Goal: Information Seeking & Learning: Learn about a topic

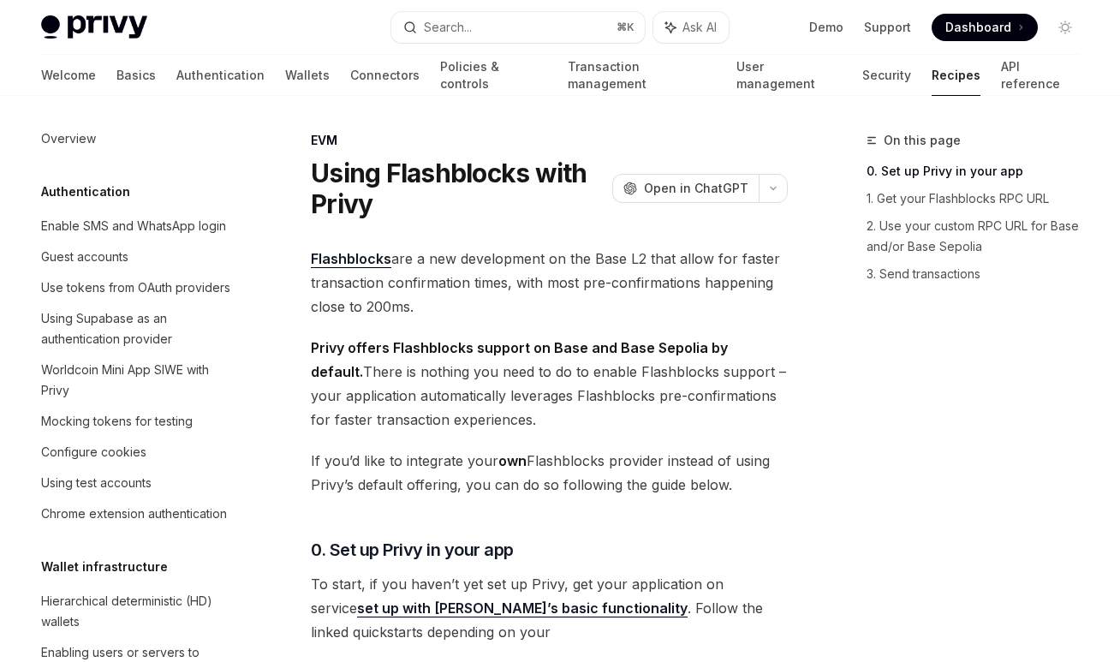
scroll to position [2279, 0]
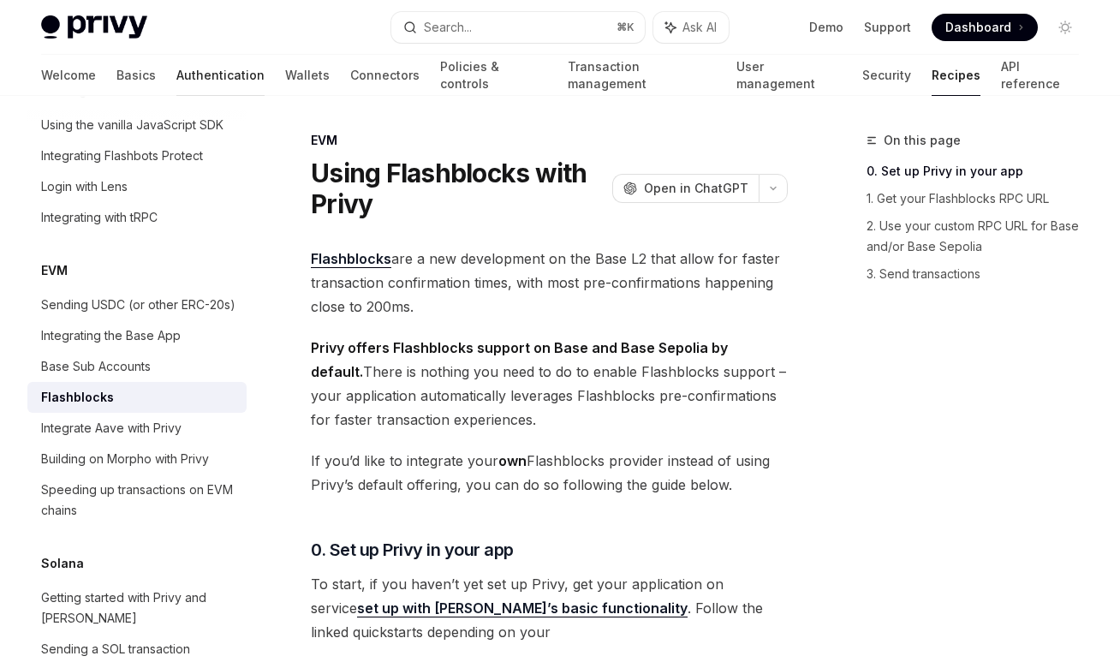
click at [176, 76] on link "Authentication" at bounding box center [220, 75] width 88 height 41
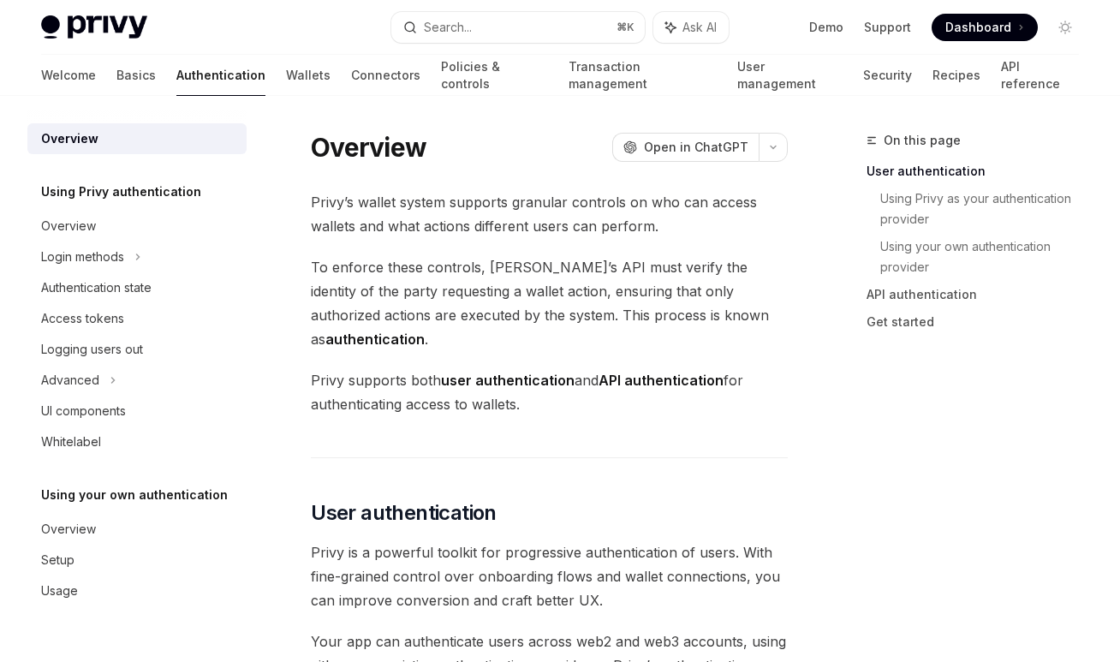
click at [247, 140] on div "Overview Using Privy authentication Overview Login methods Authentication state…" at bounding box center [150, 379] width 247 height 566
click at [170, 137] on div "Overview" at bounding box center [138, 138] width 195 height 21
click at [81, 146] on div "Overview" at bounding box center [69, 138] width 57 height 21
type textarea "*"
click at [80, 200] on h5 "Using Privy authentication" at bounding box center [121, 192] width 160 height 21
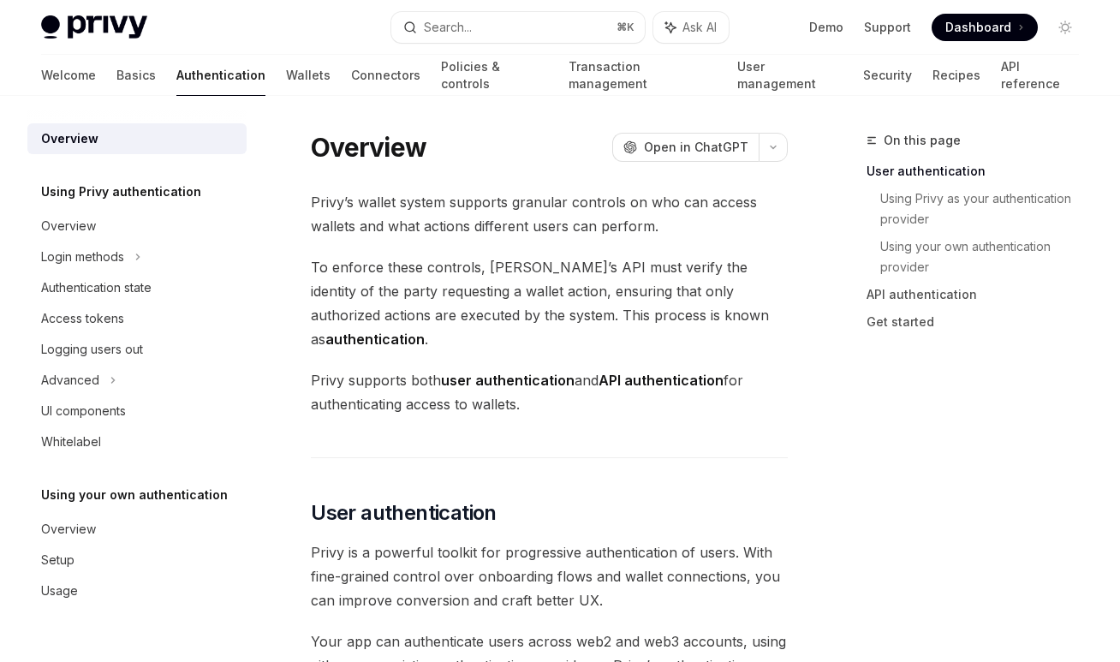
click at [82, 195] on h5 "Using Privy authentication" at bounding box center [121, 192] width 160 height 21
